Goal: Task Accomplishment & Management: Use online tool/utility

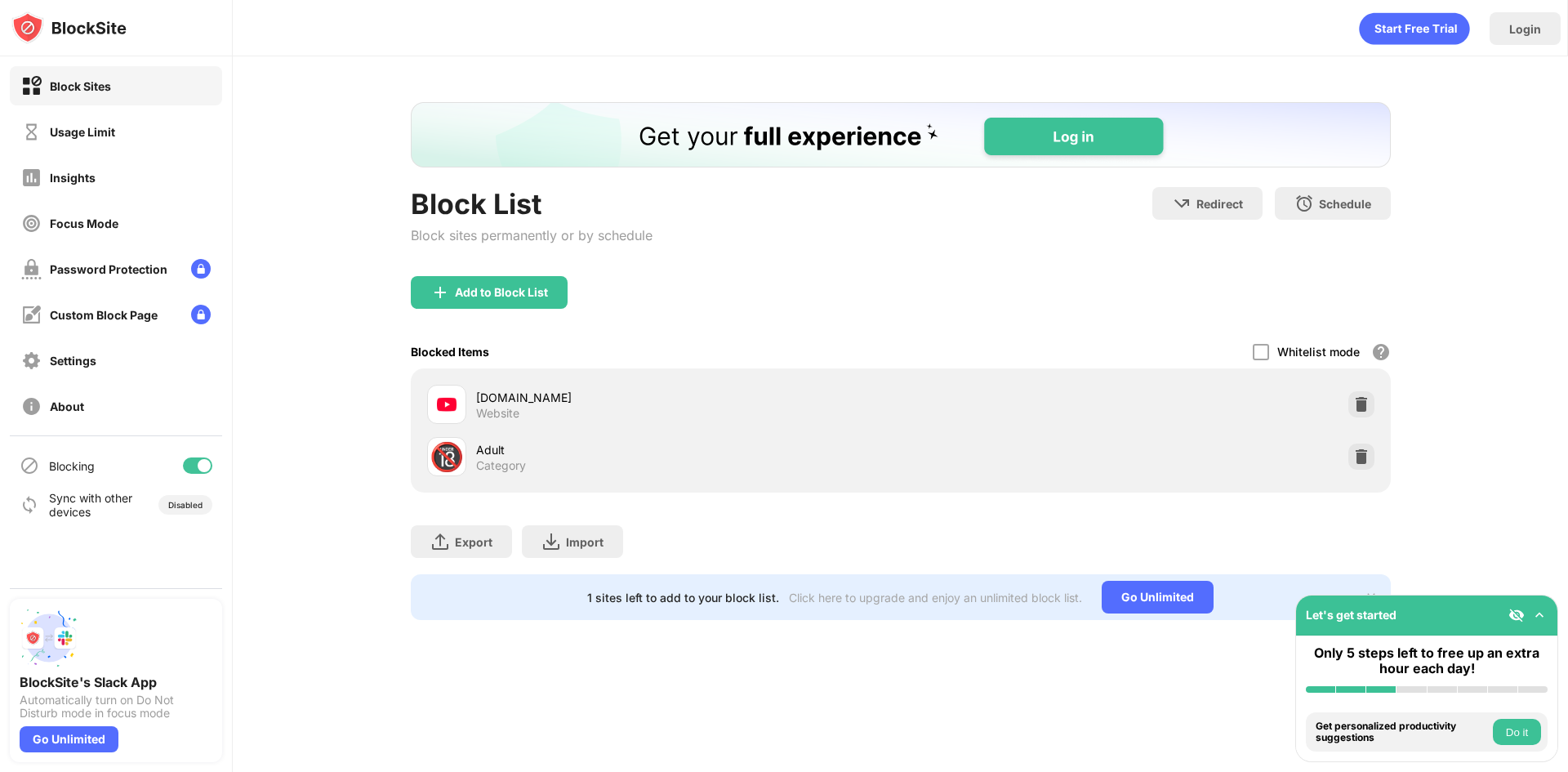
click at [1371, 403] on div at bounding box center [1361, 404] width 27 height 27
